Goal: Transaction & Acquisition: Purchase product/service

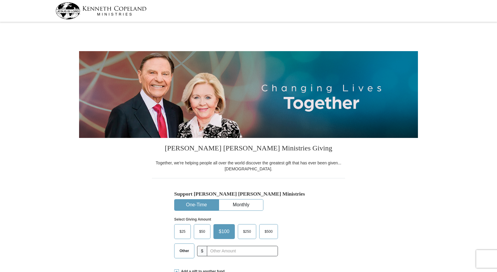
select select "[GEOGRAPHIC_DATA]"
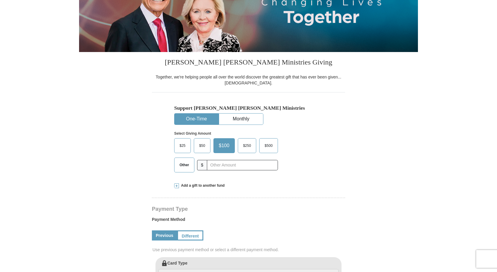
scroll to position [89, 0]
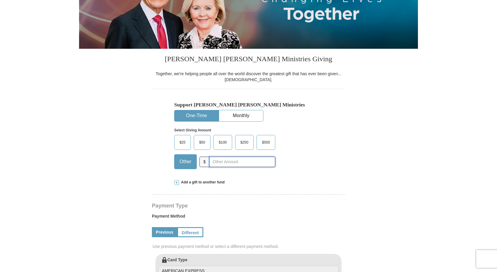
click at [221, 162] on input "text" at bounding box center [242, 162] width 66 height 10
click at [267, 143] on span "$500" at bounding box center [266, 142] width 14 height 9
click at [0, 0] on input "$500" at bounding box center [0, 0] width 0 height 0
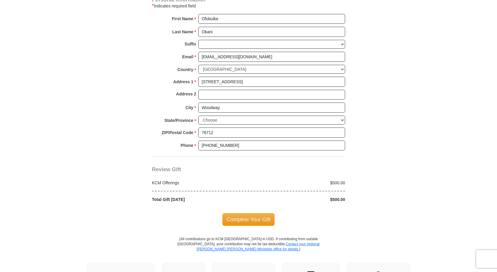
scroll to position [416, 0]
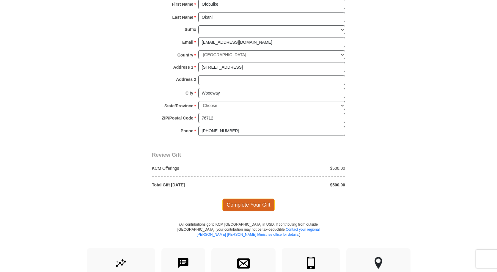
click at [244, 204] on span "Complete Your Gift" at bounding box center [248, 205] width 53 height 12
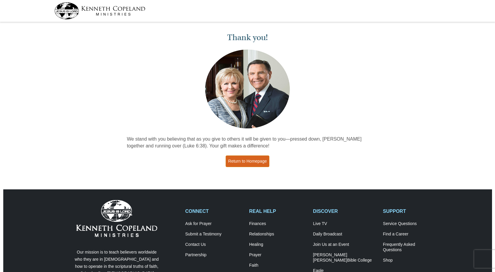
click at [241, 160] on link "Return to Homepage" at bounding box center [248, 161] width 44 height 12
